Goal: Information Seeking & Learning: Check status

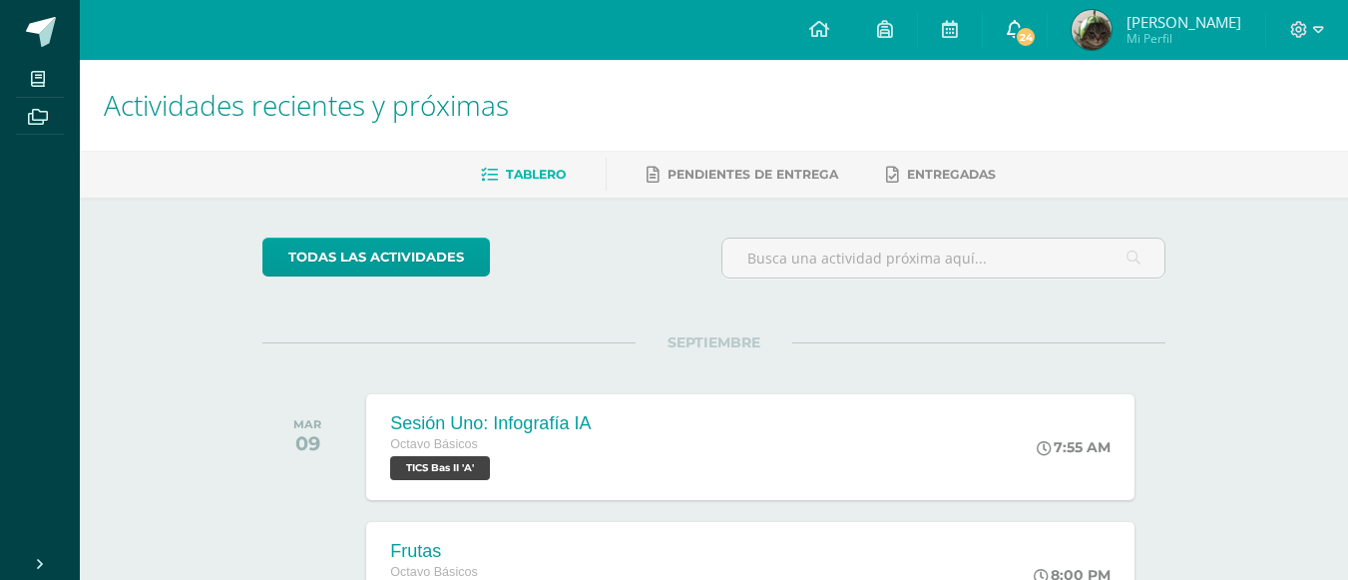
click at [1037, 35] on span "24" at bounding box center [1026, 37] width 22 height 22
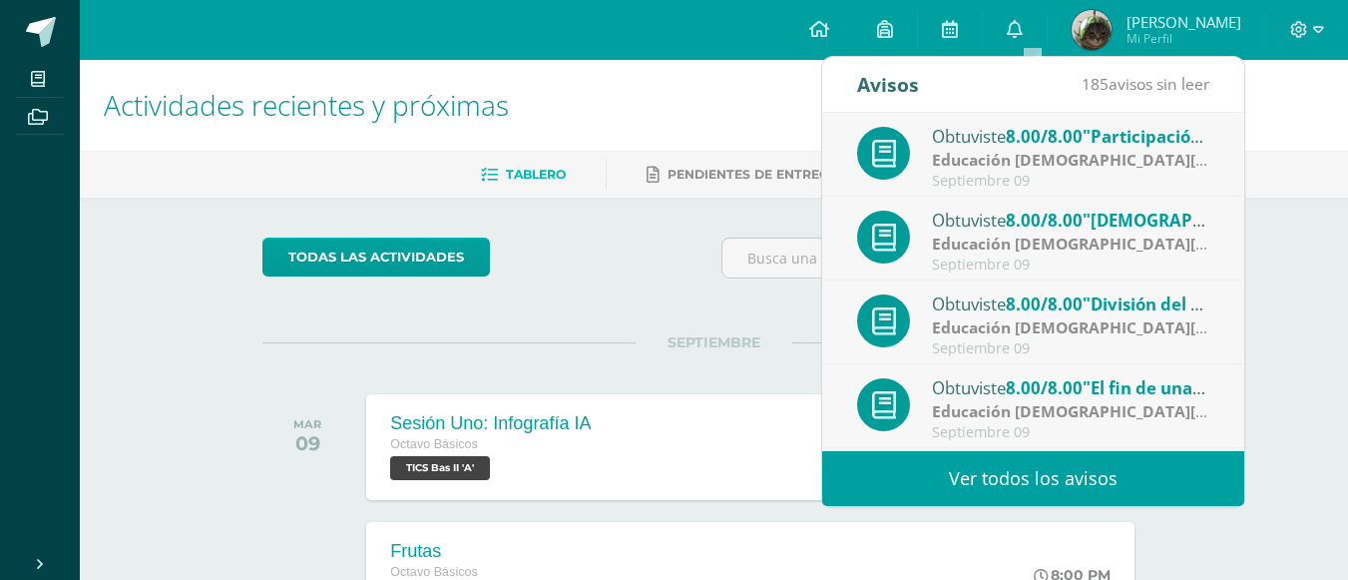
click at [1000, 487] on link "Ver todos los avisos" at bounding box center [1033, 478] width 422 height 55
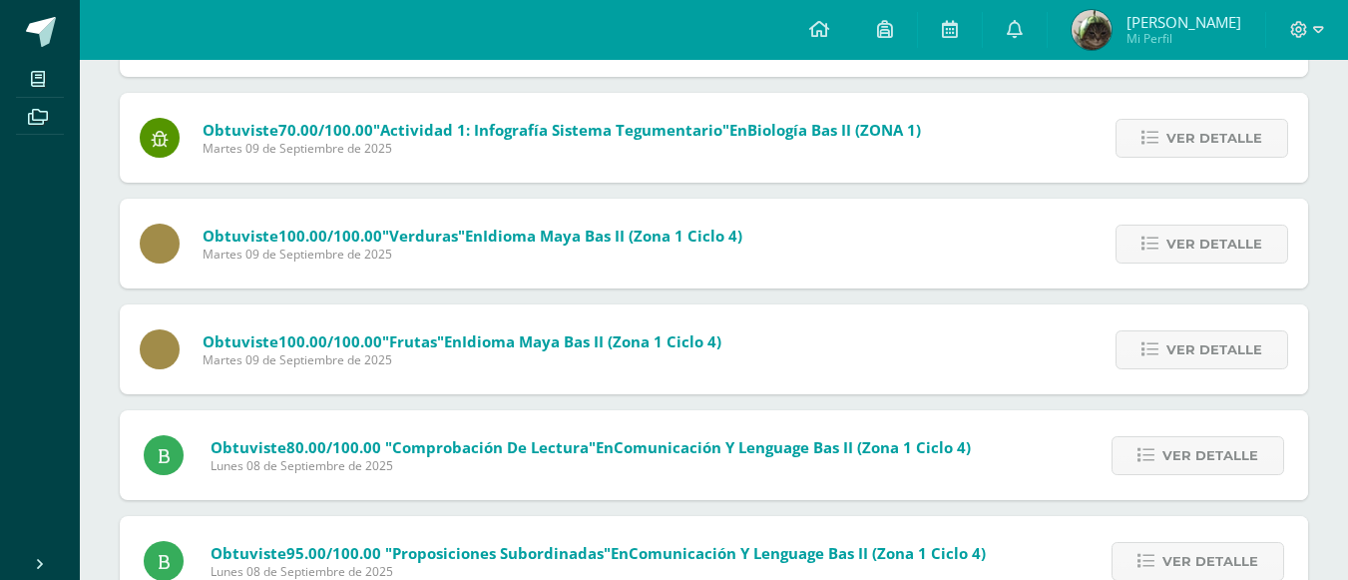
scroll to position [954, 0]
drag, startPoint x: 1128, startPoint y: 164, endPoint x: 1145, endPoint y: 125, distance: 42.4
click at [1145, 125] on div "Ver detalle" at bounding box center [1196, 139] width 222 height 90
click at [1145, 125] on link "Ver detalle" at bounding box center [1201, 139] width 173 height 39
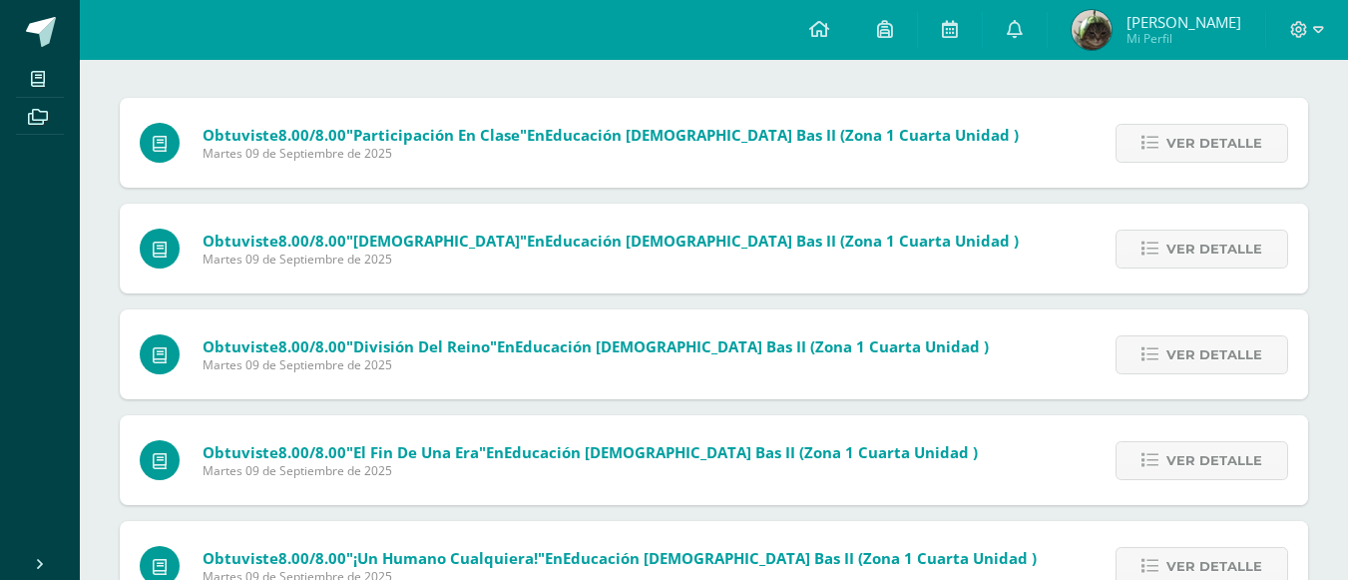
scroll to position [0, 0]
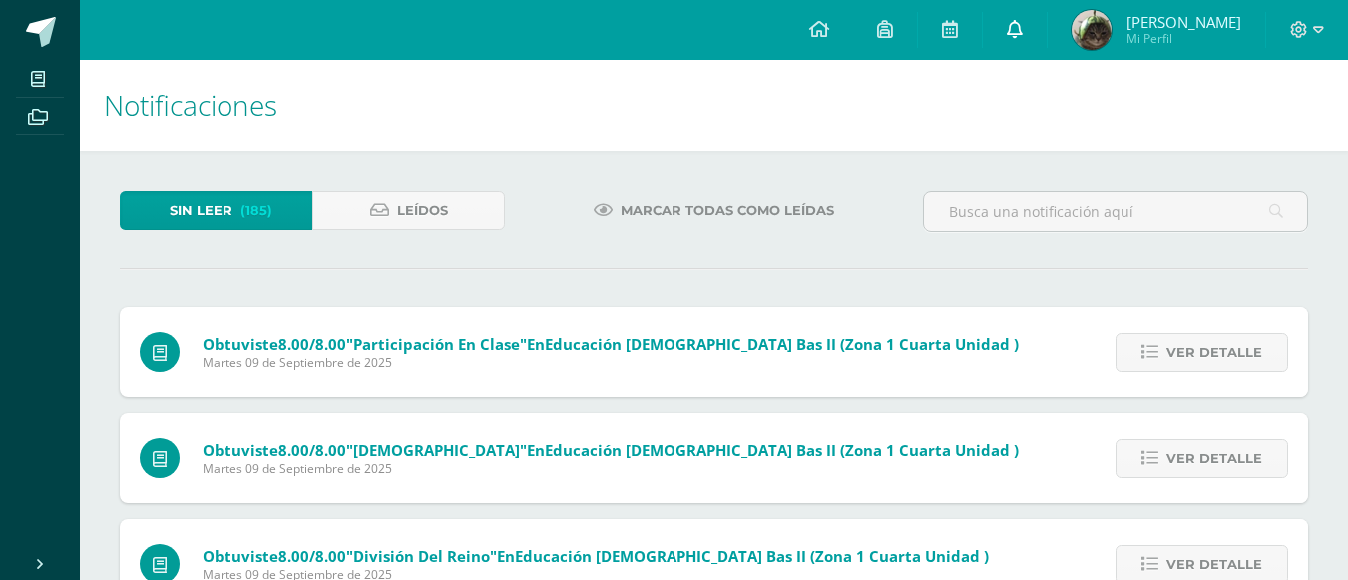
click at [1017, 26] on link at bounding box center [1015, 30] width 64 height 60
click at [1154, 26] on span "[PERSON_NAME]" at bounding box center [1183, 22] width 115 height 20
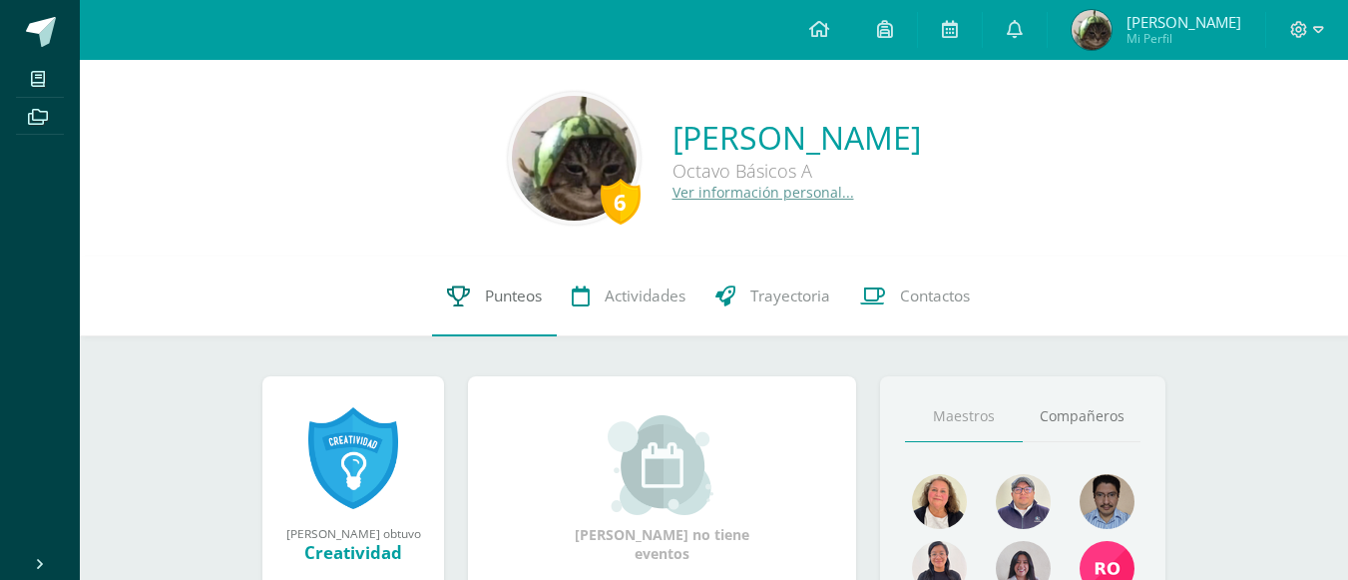
click at [535, 289] on span "Punteos" at bounding box center [513, 295] width 57 height 21
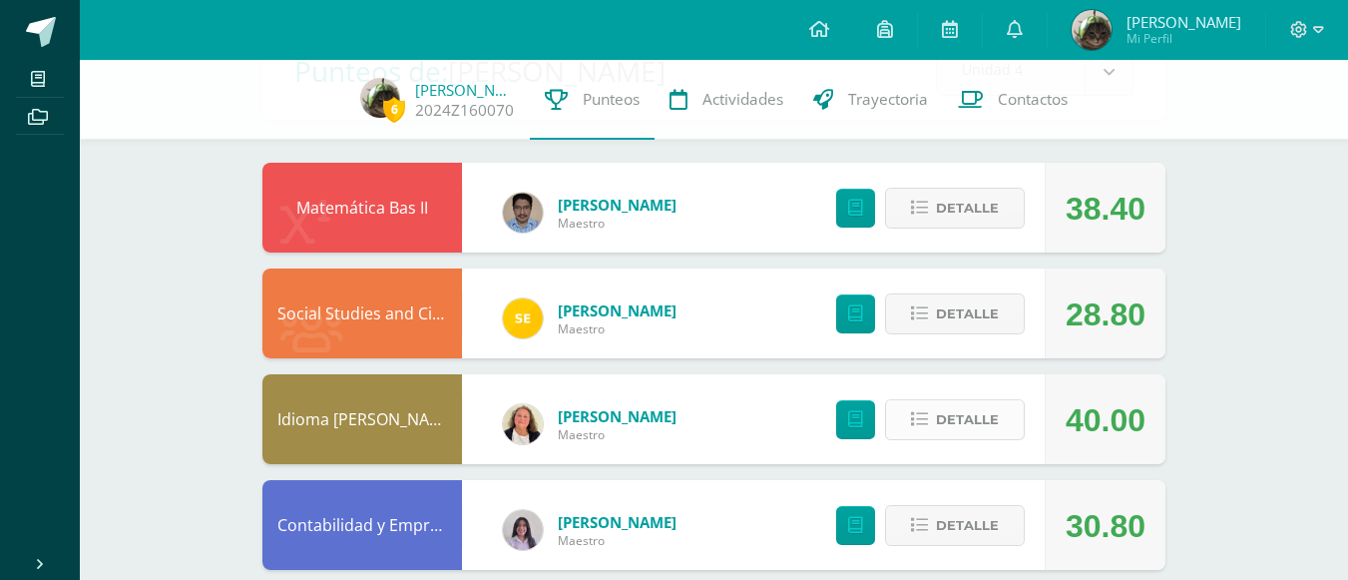
scroll to position [148, 0]
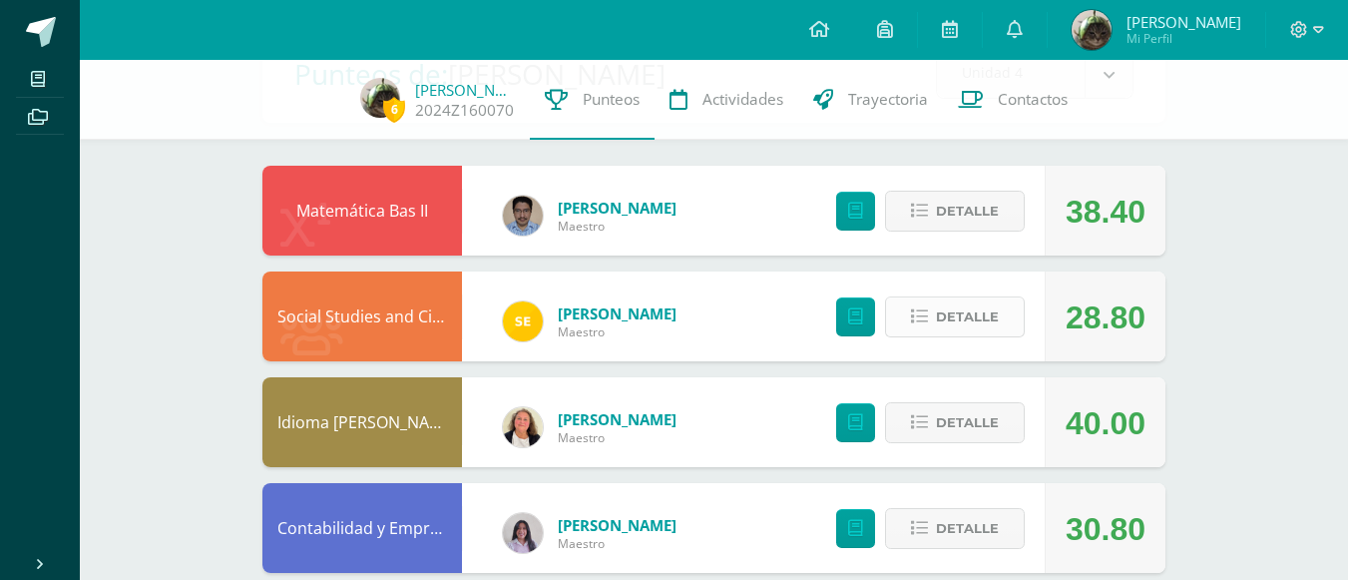
click at [950, 324] on span "Detalle" at bounding box center [967, 316] width 63 height 37
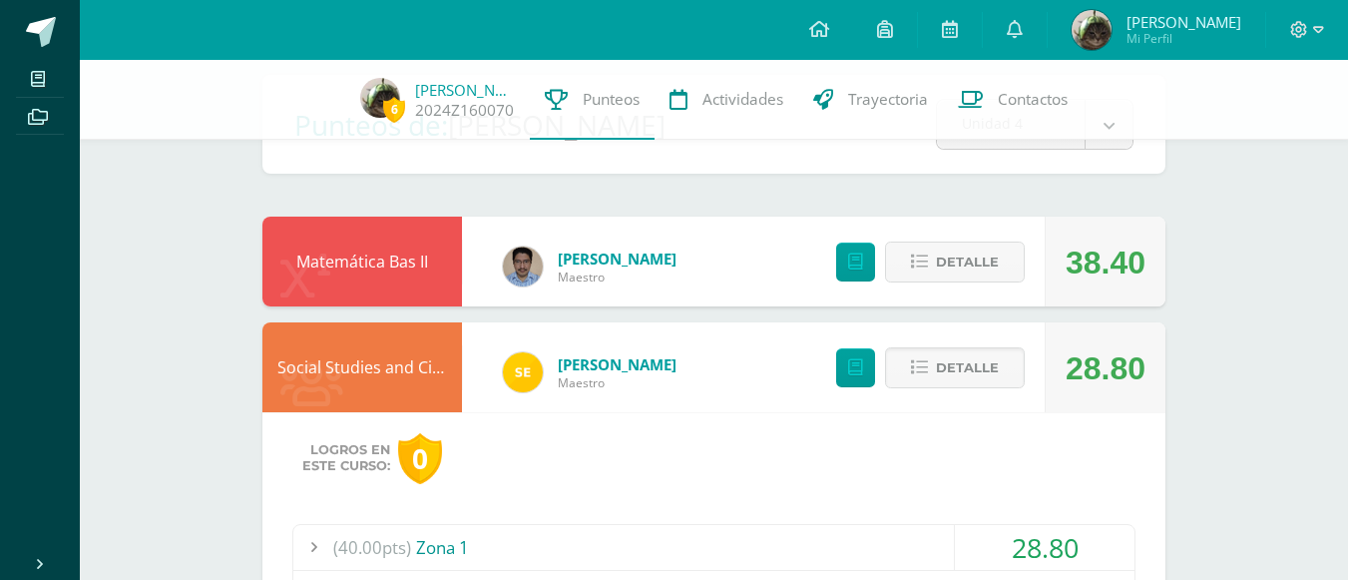
scroll to position [96, 0]
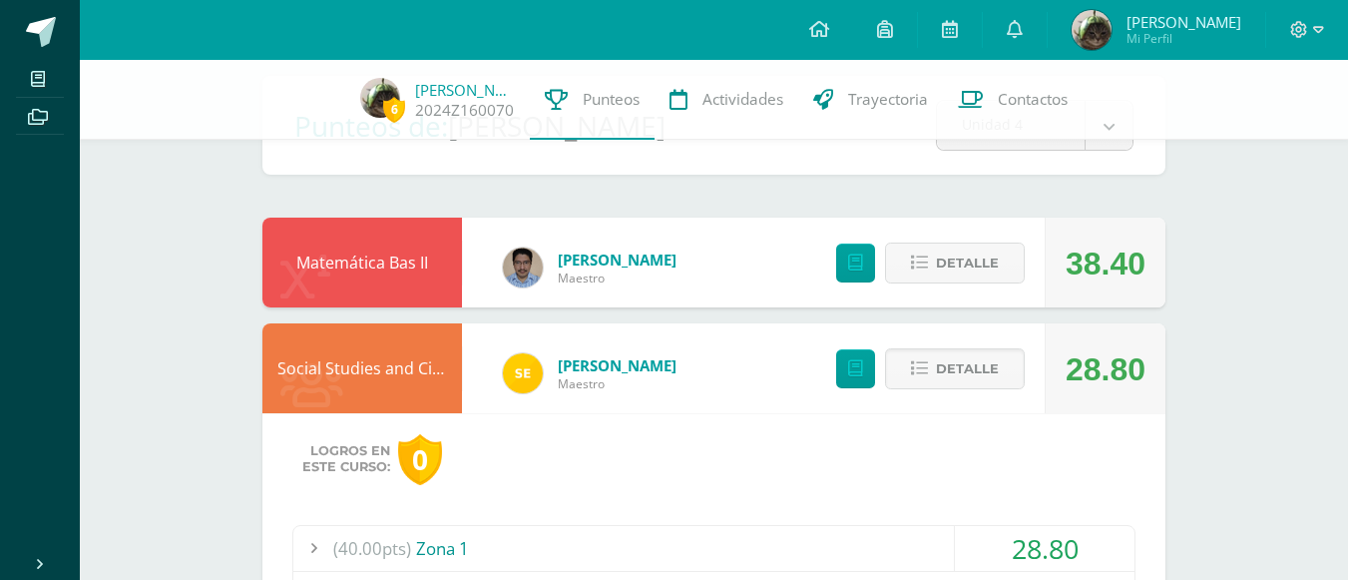
click at [559, 540] on div "(40.00pts) Zona 1" at bounding box center [713, 548] width 841 height 45
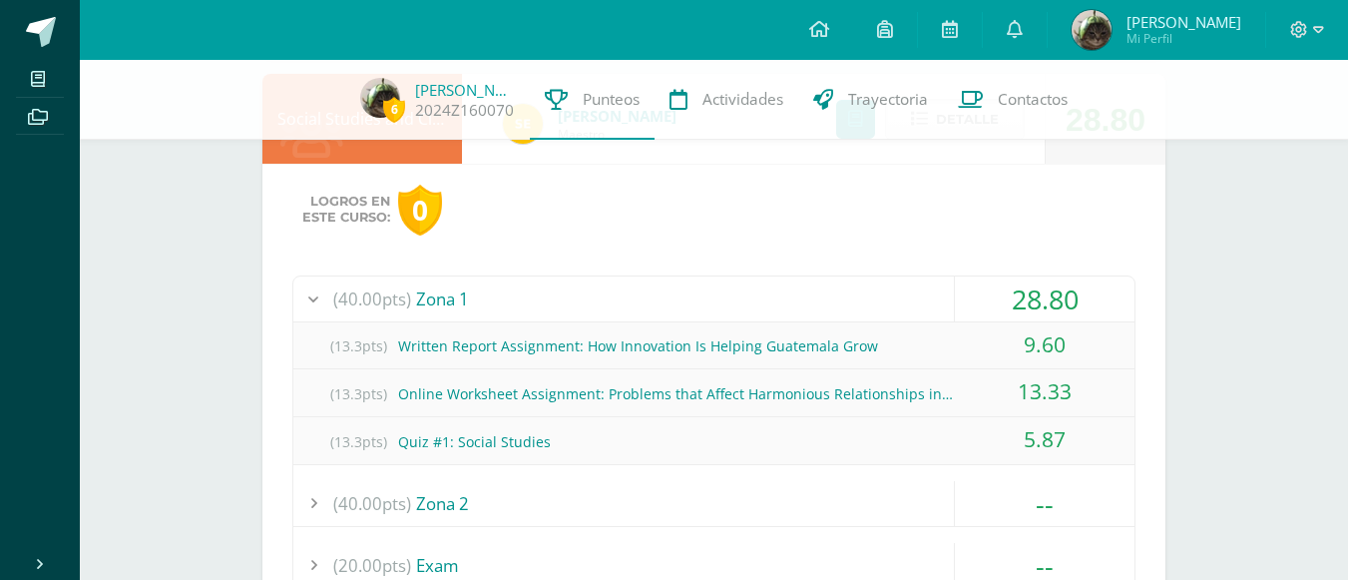
scroll to position [362, 0]
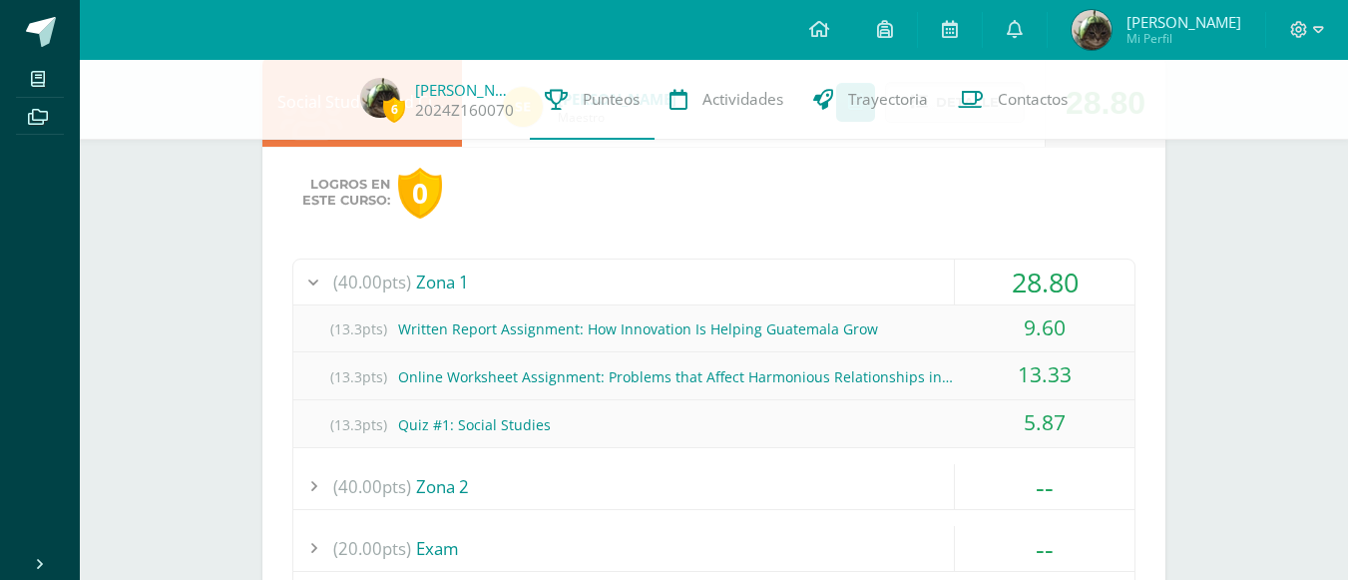
click at [772, 316] on div "(13.3pts) Written Report Assignment: How Innovation Is Helping Guatemala Grow" at bounding box center [713, 328] width 841 height 45
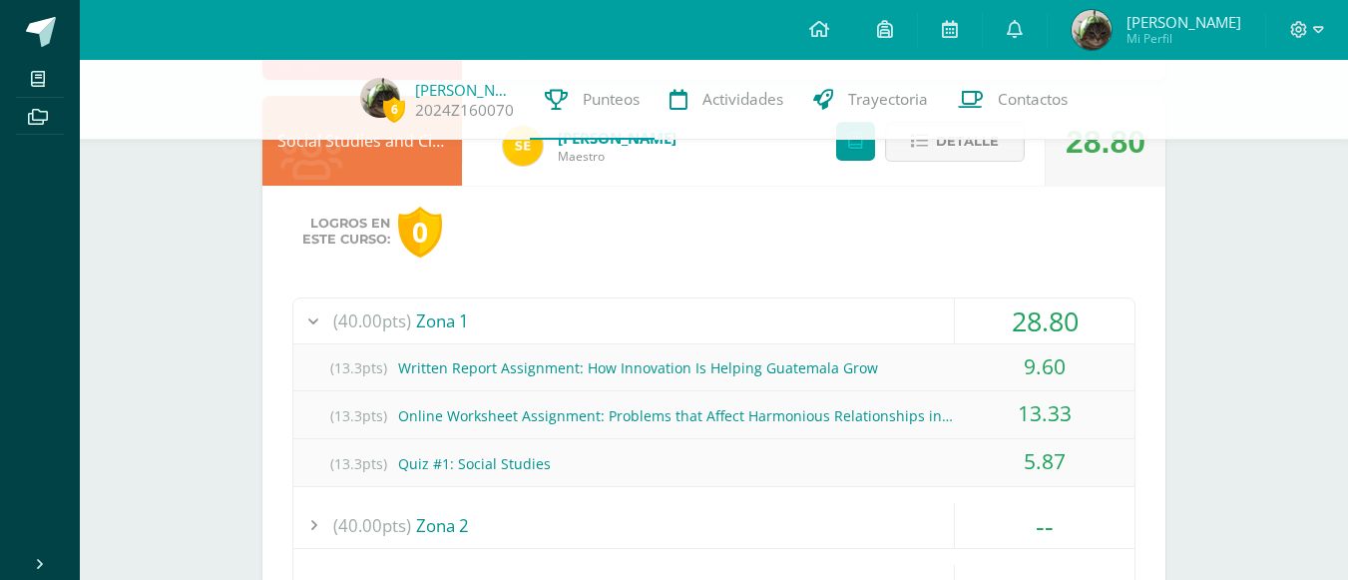
scroll to position [306, 0]
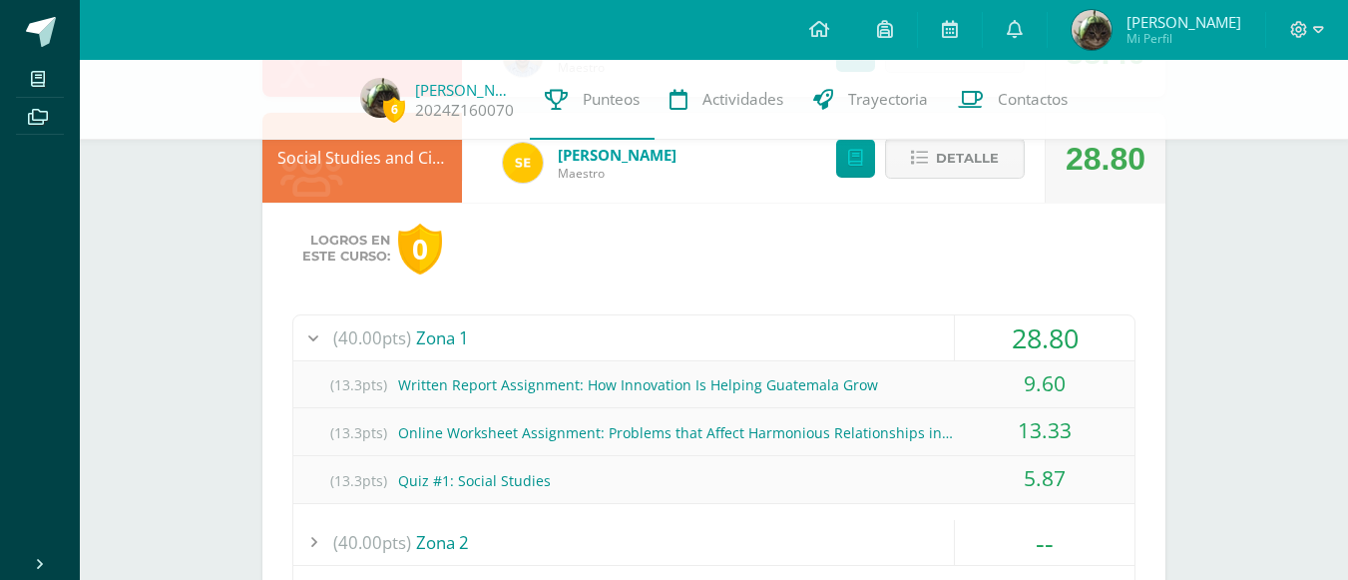
click at [866, 315] on div "(40.00pts) Zona 1" at bounding box center [713, 337] width 841 height 45
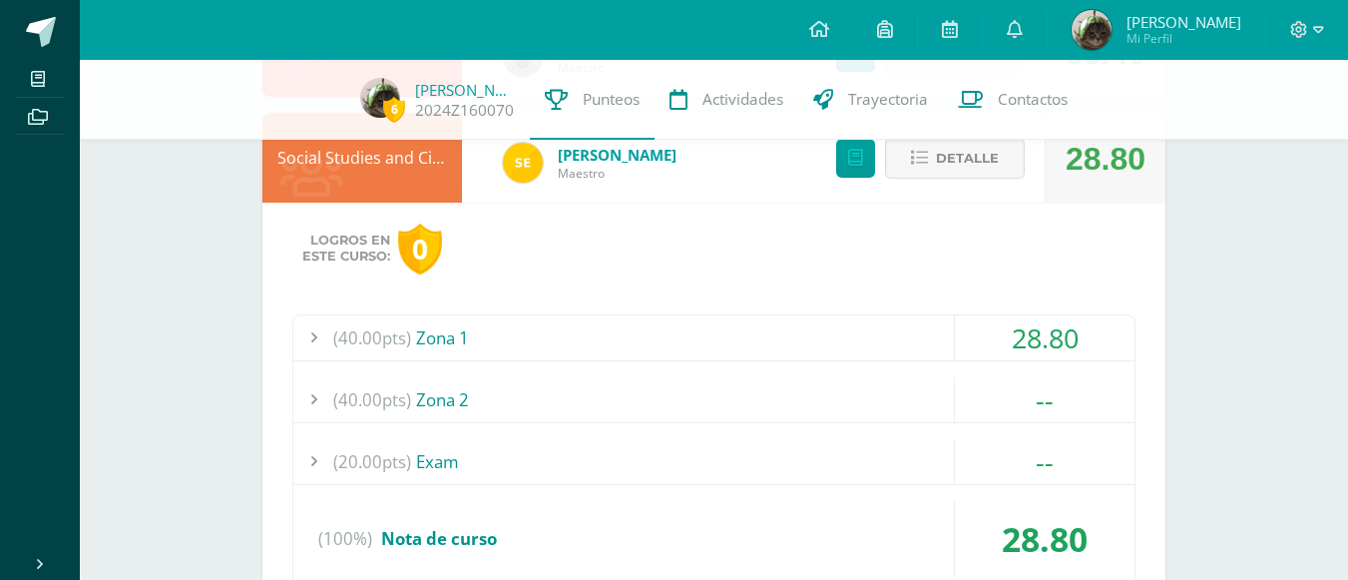
click at [582, 371] on div "(40.00pts) Zona 1 28.80 (13.3pts) Written Report Assignment: How Innovation Is …" at bounding box center [713, 453] width 843 height 279
click at [500, 344] on div "(40.00pts) Zona 1" at bounding box center [713, 337] width 841 height 45
